Goal: Entertainment & Leisure: Consume media (video, audio)

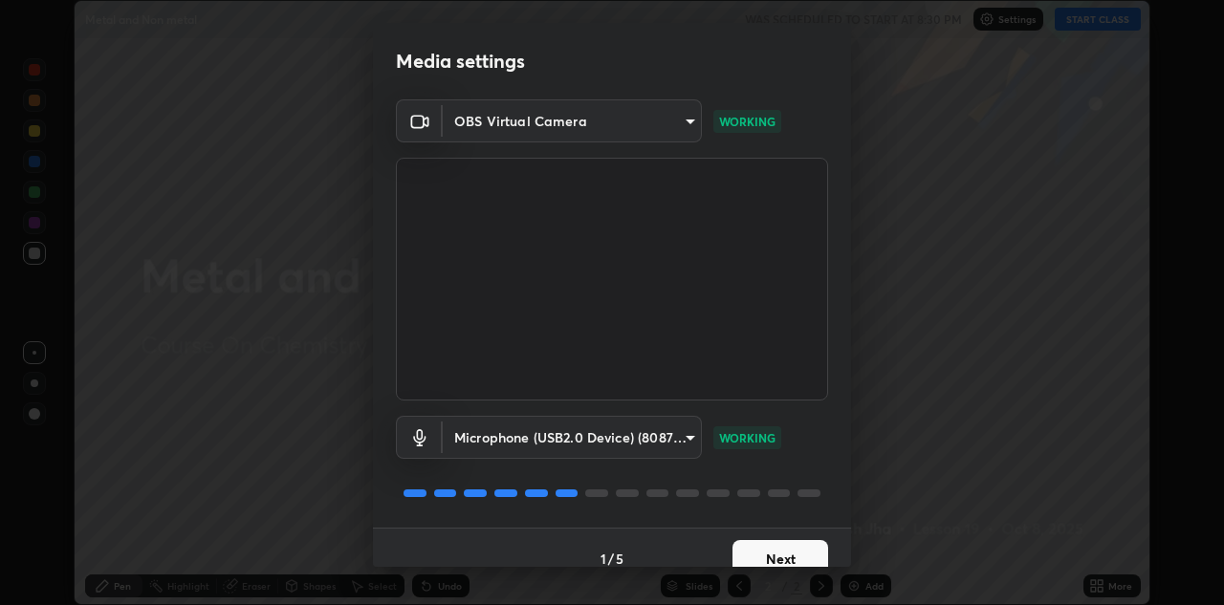
scroll to position [22, 0]
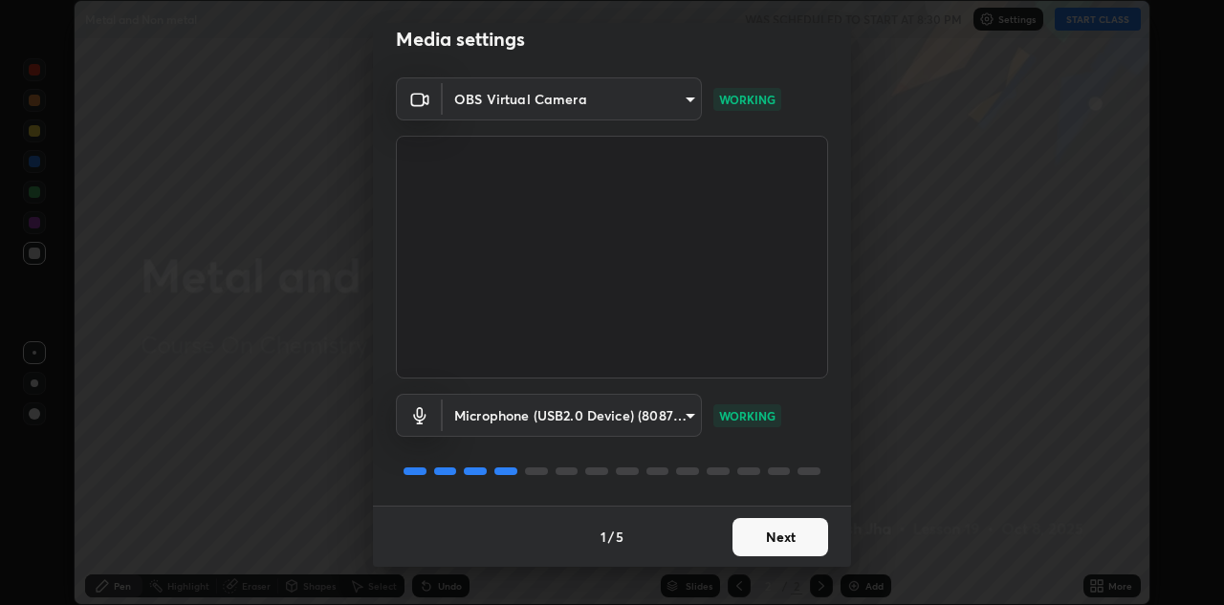
click at [777, 543] on button "Next" at bounding box center [780, 537] width 96 height 38
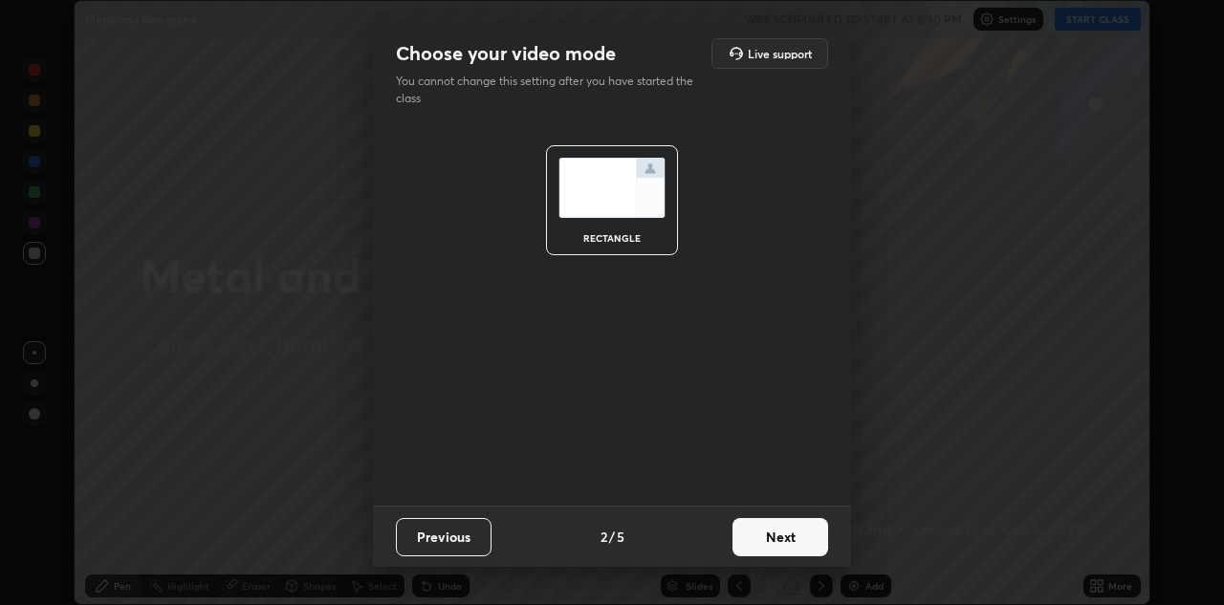
scroll to position [0, 0]
click at [775, 533] on button "Next" at bounding box center [780, 537] width 96 height 38
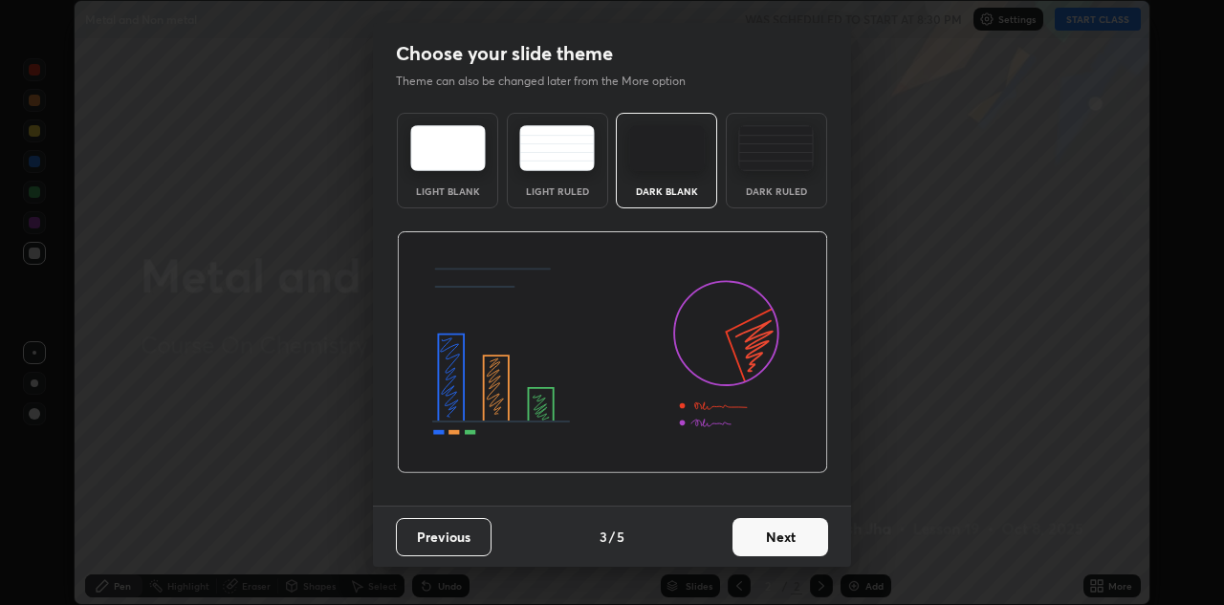
click at [775, 533] on button "Next" at bounding box center [780, 537] width 96 height 38
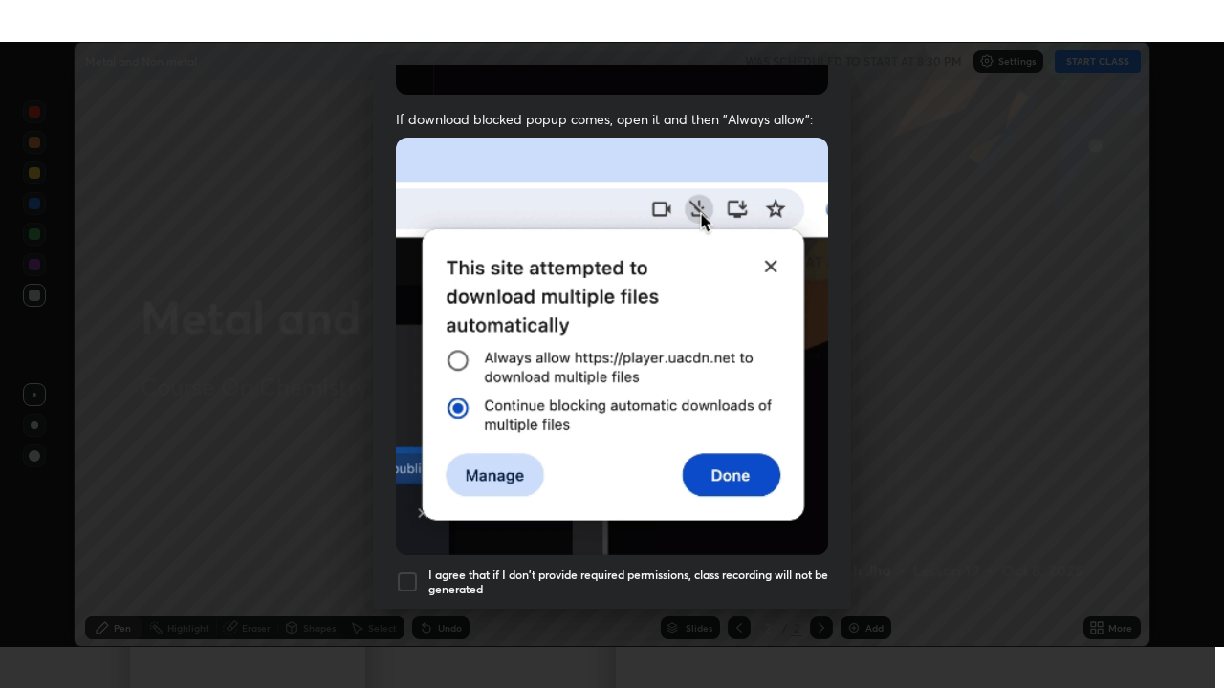
scroll to position [412, 0]
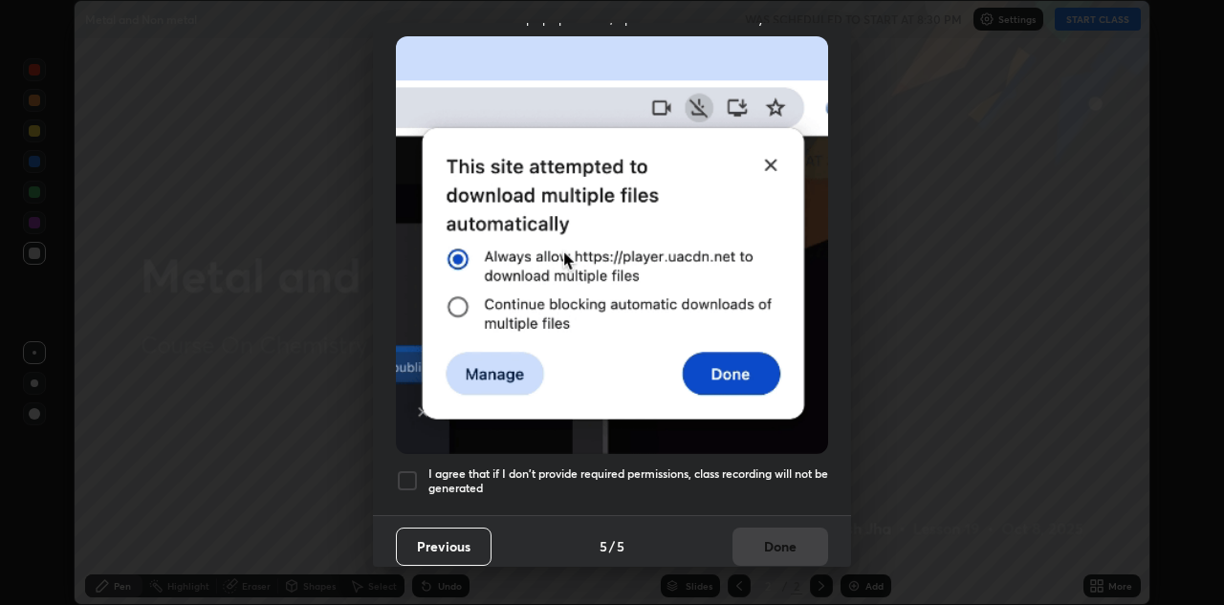
click at [405, 471] on div at bounding box center [407, 480] width 23 height 23
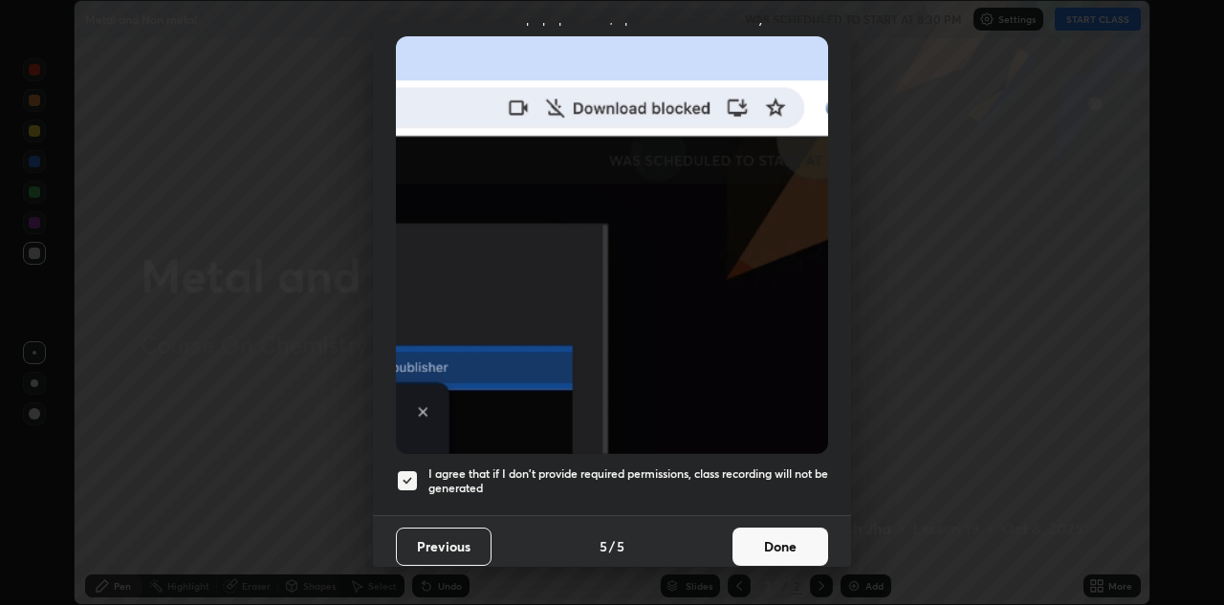
click at [771, 535] on button "Done" at bounding box center [780, 547] width 96 height 38
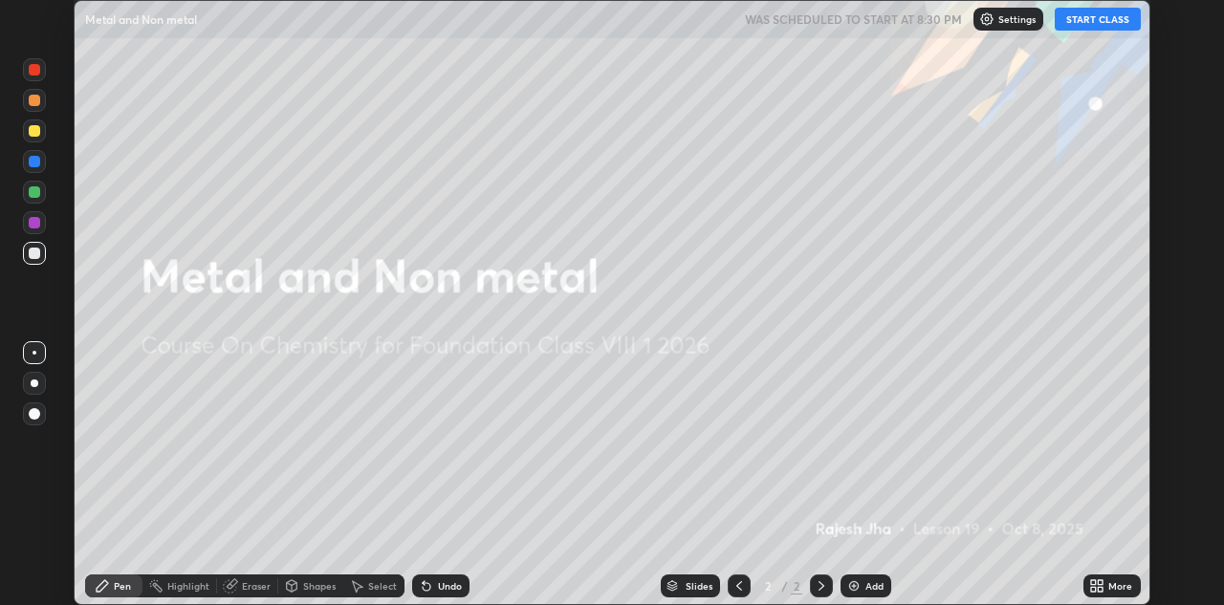
click at [1094, 13] on button "START CLASS" at bounding box center [1098, 19] width 86 height 23
click at [1098, 584] on icon at bounding box center [1100, 582] width 5 height 5
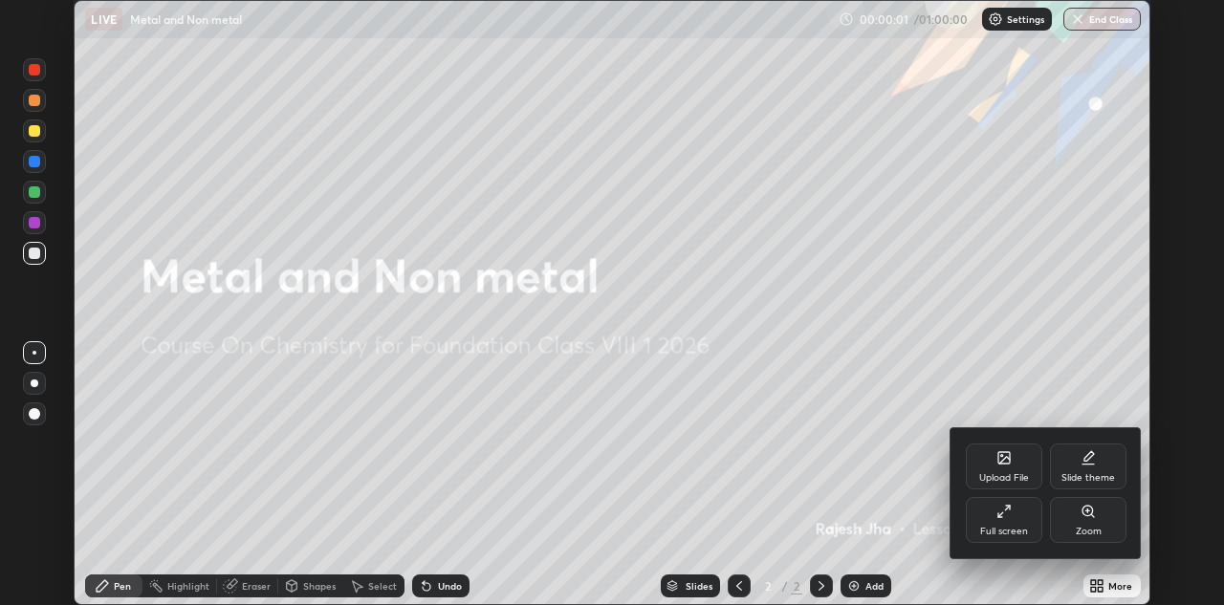
click at [1019, 513] on div "Full screen" at bounding box center [1004, 520] width 76 height 46
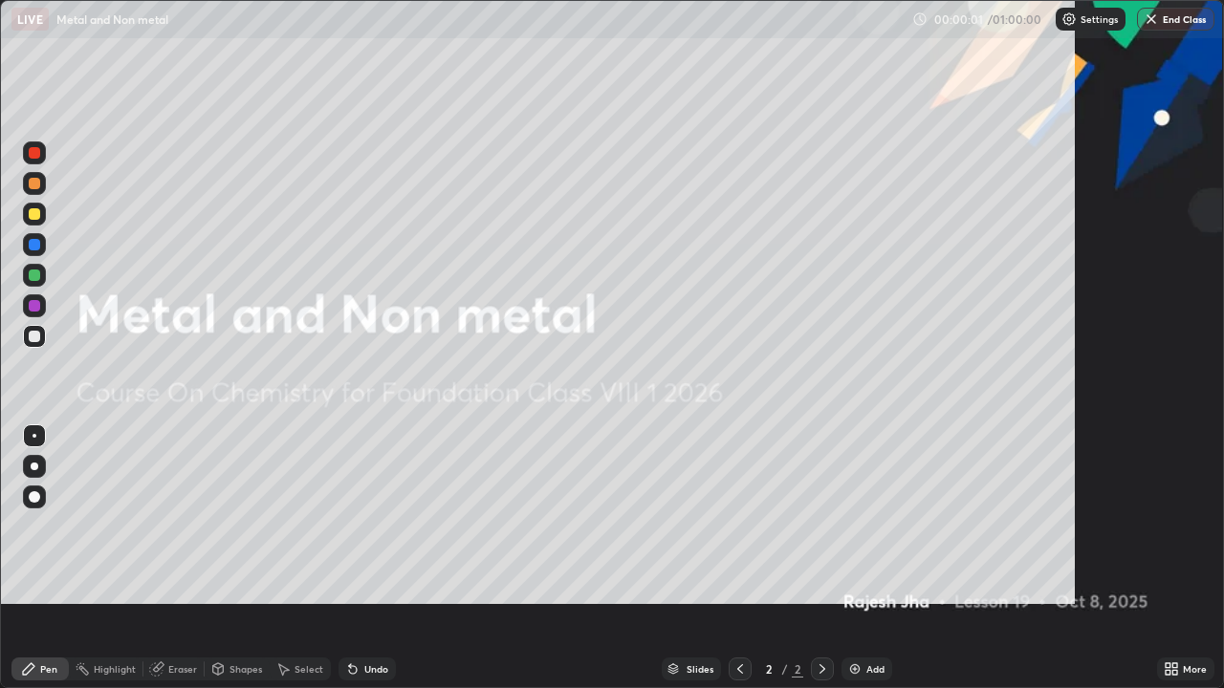
scroll to position [688, 1224]
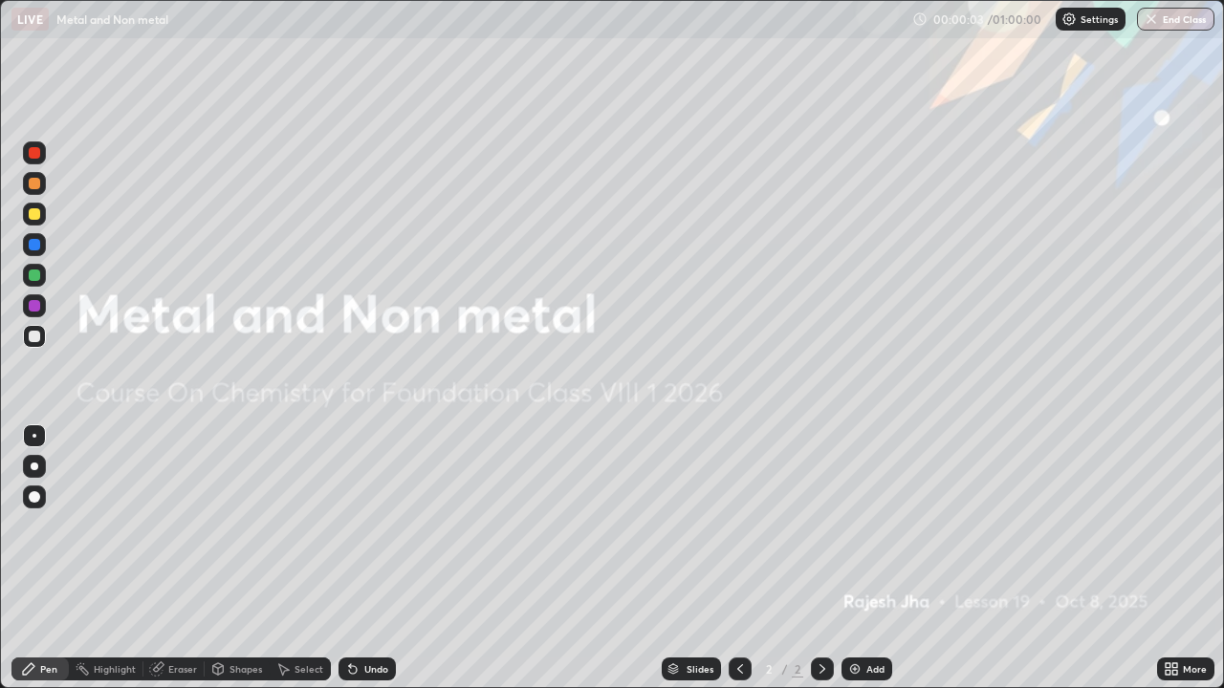
click at [860, 604] on img at bounding box center [854, 669] width 15 height 15
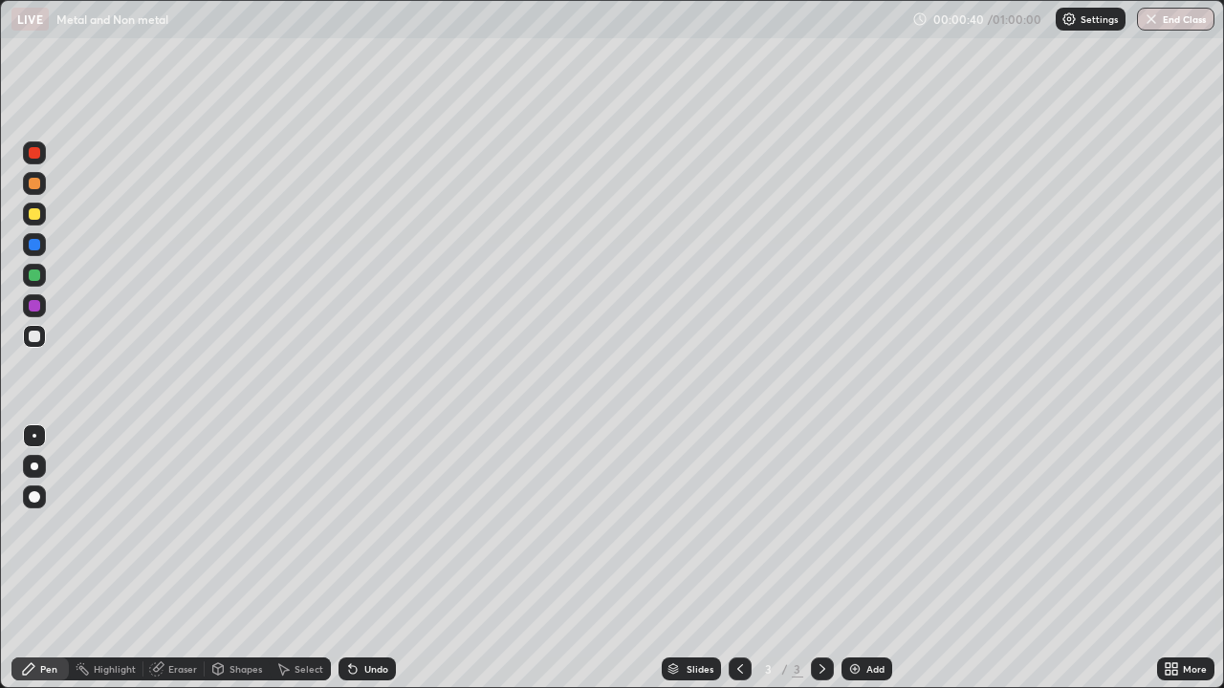
click at [181, 604] on div "Eraser" at bounding box center [182, 670] width 29 height 10
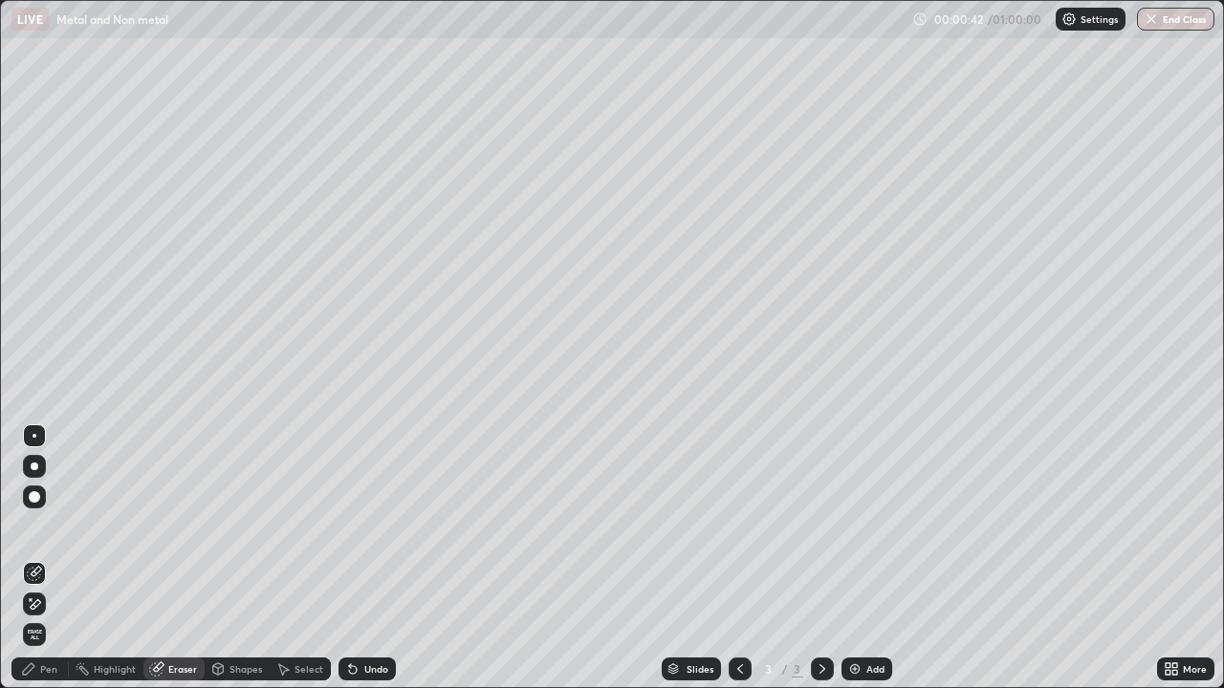
click at [56, 604] on div "Pen" at bounding box center [48, 670] width 17 height 10
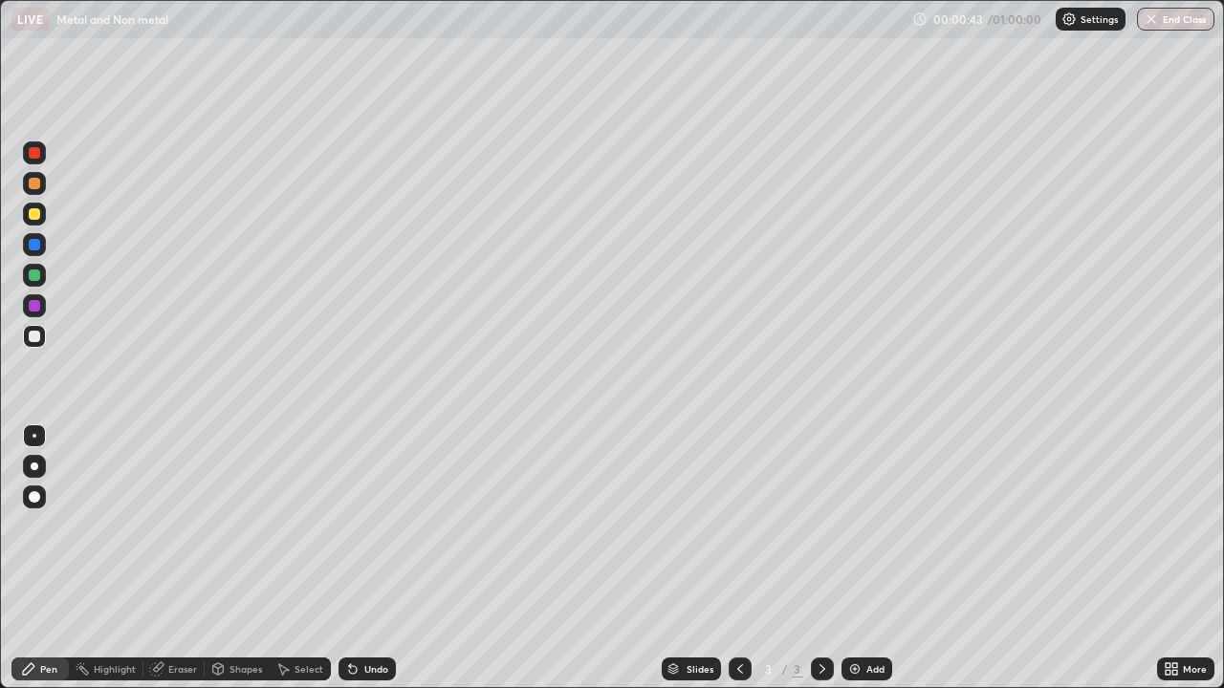
click at [33, 498] on div at bounding box center [34, 496] width 11 height 11
click at [42, 282] on div at bounding box center [34, 275] width 23 height 23
click at [862, 604] on div "Add" at bounding box center [866, 669] width 51 height 23
click at [38, 339] on div at bounding box center [34, 336] width 11 height 11
click at [34, 277] on div at bounding box center [34, 275] width 11 height 11
